Goal: Use online tool/utility: Utilize a website feature to perform a specific function

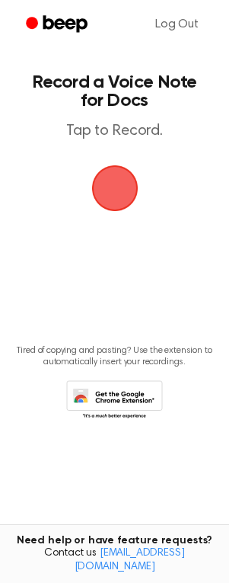
click at [132, 185] on span "button" at bounding box center [115, 188] width 43 height 43
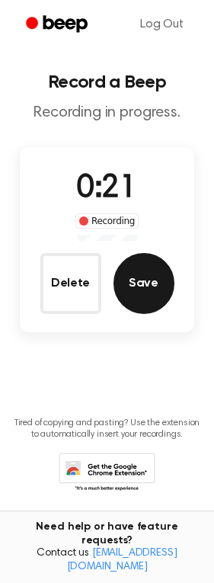
click at [136, 308] on button "Save" at bounding box center [144, 283] width 61 height 61
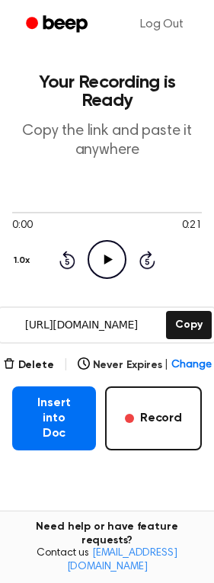
click at [114, 262] on icon "Play Audio" at bounding box center [107, 259] width 39 height 39
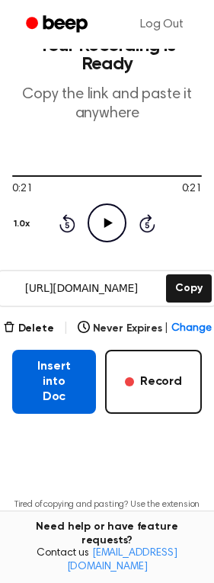
scroll to position [2, 0]
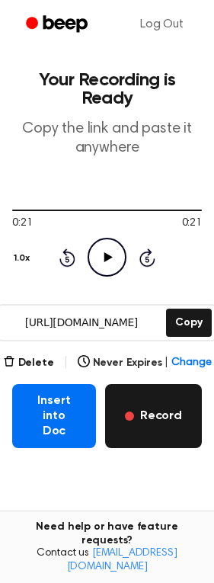
click at [154, 414] on button "Record" at bounding box center [153, 416] width 97 height 64
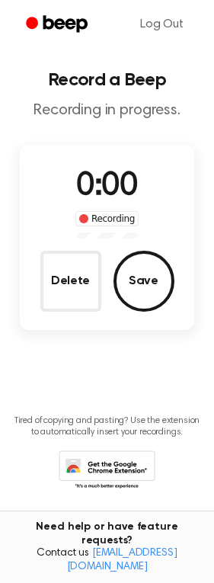
scroll to position [0, 0]
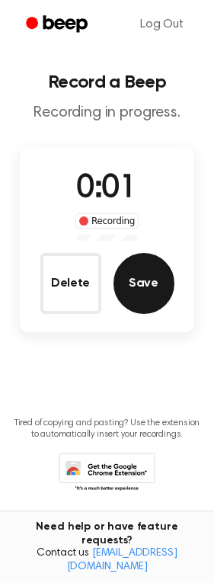
click at [141, 309] on button "Save" at bounding box center [144, 283] width 61 height 61
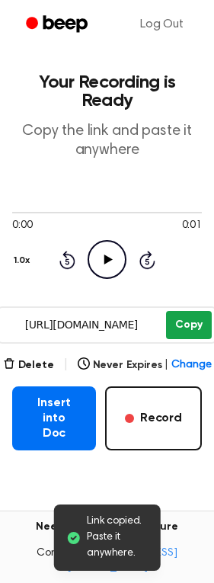
click at [176, 333] on button "Copy" at bounding box center [188, 325] width 45 height 28
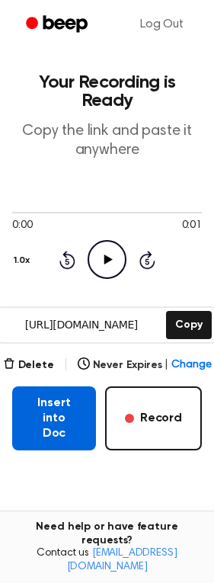
click at [30, 418] on button "Insert into Doc" at bounding box center [54, 418] width 84 height 64
